Goal: Task Accomplishment & Management: Manage account settings

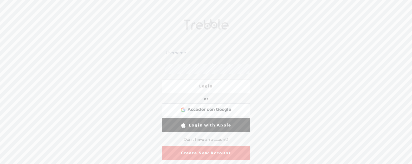
click at [176, 58] on div at bounding box center [206, 53] width 88 height 16
click at [177, 55] on input "text" at bounding box center [206, 53] width 84 height 10
paste input "[URL][DOMAIN_NAME]"
type input "[URL][DOMAIN_NAME]"
drag, startPoint x: 186, startPoint y: 51, endPoint x: 111, endPoint y: 47, distance: 74.6
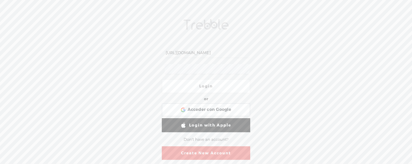
click at [111, 47] on div "[URL][DOMAIN_NAME] Login or Login with Facebook Acceder con Google Acceder con …" at bounding box center [206, 89] width 412 height 150
click at [189, 54] on input "text" at bounding box center [206, 53] width 84 height 10
click at [188, 53] on input "text" at bounding box center [206, 53] width 84 height 10
paste input "[EMAIL_ADDRESS][DOMAIN_NAME]"
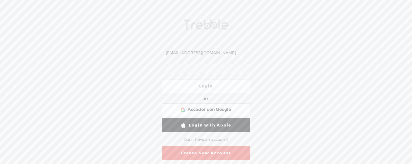
type input "[EMAIL_ADDRESS][DOMAIN_NAME]"
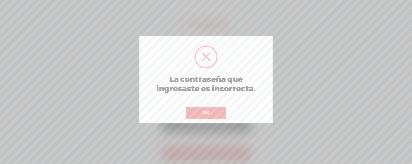
click at [211, 111] on button "OK" at bounding box center [205, 113] width 39 height 12
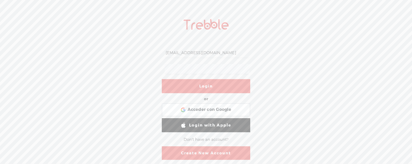
scroll to position [0, 47]
drag, startPoint x: 182, startPoint y: 50, endPoint x: 280, endPoint y: 57, distance: 98.3
click at [280, 57] on div "[EMAIL_ADDRESS][DOMAIN_NAME] Login or Login with Facebook Acceder con Google Ac…" at bounding box center [206, 89] width 412 height 150
click at [236, 54] on input "[EMAIL_ADDRESS][DOMAIN_NAME]" at bounding box center [206, 53] width 84 height 10
click at [248, 54] on input "[EMAIL_ADDRESS][DOMAIN_NAME]" at bounding box center [206, 53] width 84 height 10
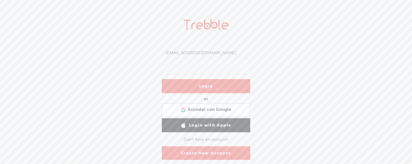
click at [248, 55] on input "[EMAIL_ADDRESS][DOMAIN_NAME]" at bounding box center [206, 53] width 84 height 10
